Goal: Find specific page/section: Find specific page/section

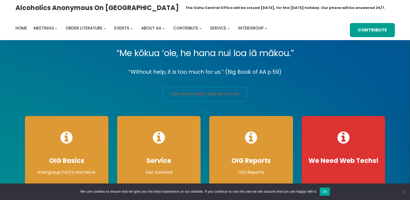
click at [195, 96] on link "find an aa meeting near you" at bounding box center [205, 94] width 85 height 14
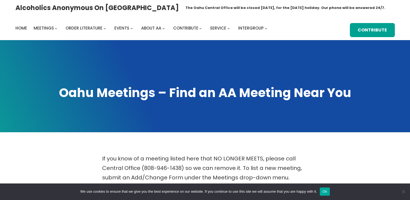
scroll to position [175, 0]
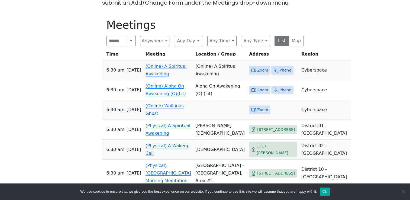
click at [257, 67] on span "Zoom" at bounding box center [262, 70] width 11 height 7
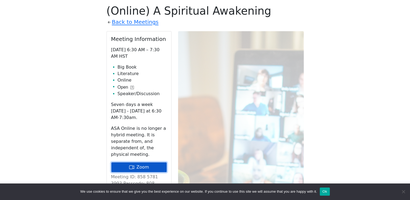
click at [148, 162] on link "Zoom" at bounding box center [139, 167] width 56 height 10
